Goal: Transaction & Acquisition: Book appointment/travel/reservation

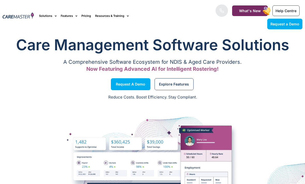
click at [292, 9] on span "Help Centre" at bounding box center [286, 11] width 21 height 4
click at [295, 25] on span "Request a Demo" at bounding box center [285, 24] width 29 height 4
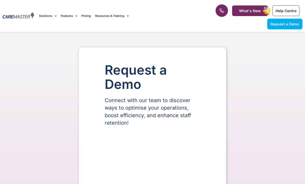
select select "**"
